Goal: Download file/media

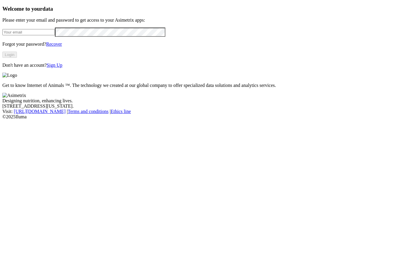
click at [55, 35] on input "email" at bounding box center [28, 32] width 53 height 6
type input "[PERSON_NAME][EMAIL_ADDRESS][PERSON_NAME][DOMAIN_NAME]"
click at [17, 58] on button "Login" at bounding box center [9, 55] width 15 height 6
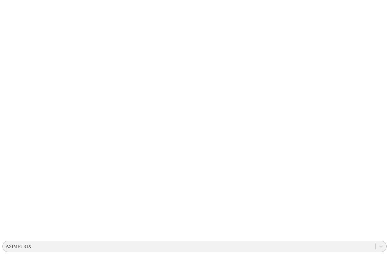
click at [268, 242] on div "ASIMETRIX" at bounding box center [189, 246] width 373 height 9
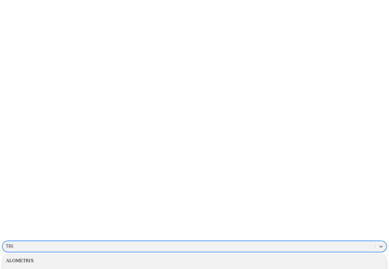
type input "TRIA"
click at [287, 255] on div "TRIANGULOPOLLORICO" at bounding box center [194, 261] width 384 height 12
click at [290, 256] on div "TRIANGULOPOLLORICO" at bounding box center [194, 261] width 384 height 10
